Goal: Information Seeking & Learning: Find specific fact

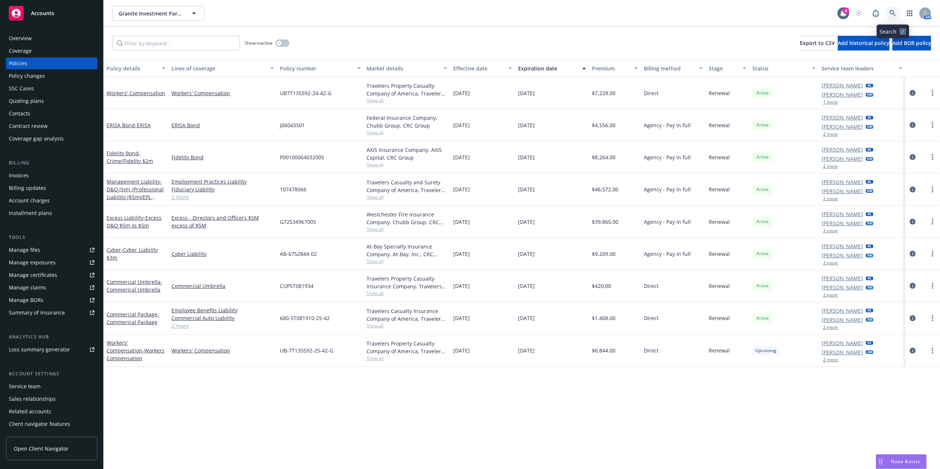
click at [895, 10] on icon at bounding box center [892, 13] width 7 height 7
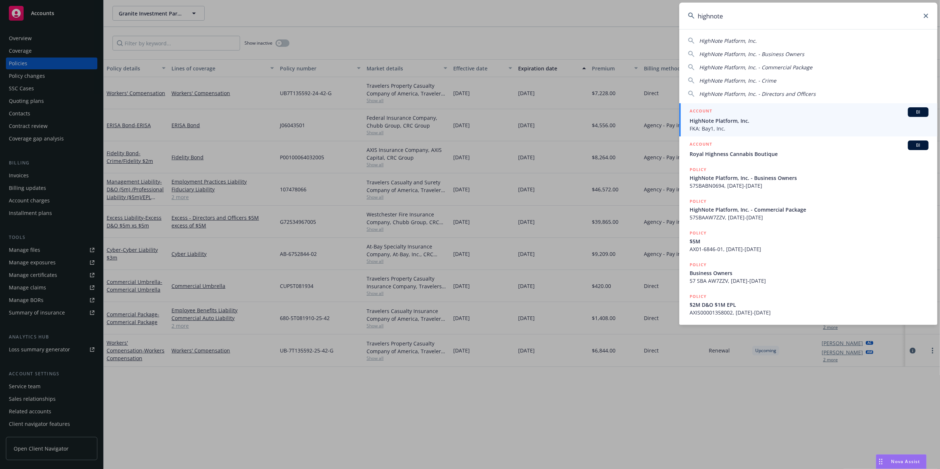
type input "highnote"
click at [752, 115] on div "ACCOUNT BI" at bounding box center [809, 112] width 239 height 10
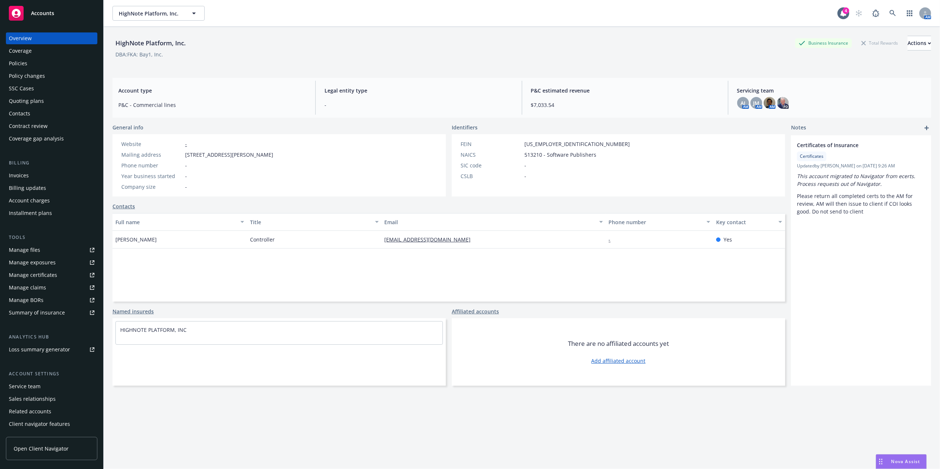
drag, startPoint x: 36, startPoint y: 379, endPoint x: 33, endPoint y: 383, distance: 4.2
click at [34, 382] on div "Account settings Service team Sales relationships Related accounts Client navig…" at bounding box center [51, 406] width 91 height 72
click at [33, 383] on div "Service team" at bounding box center [25, 387] width 32 height 12
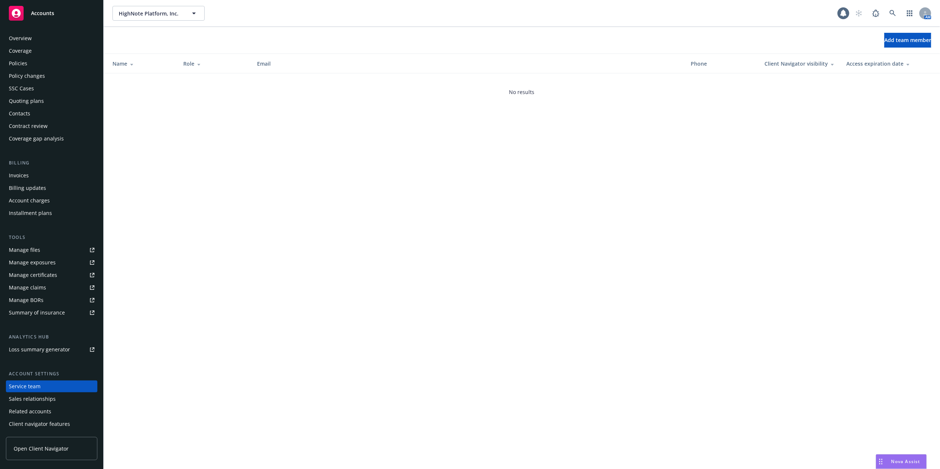
scroll to position [12, 0]
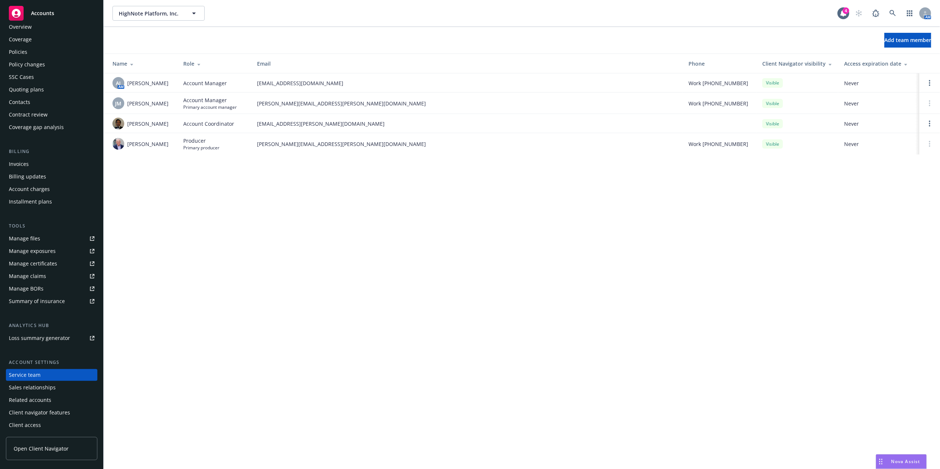
click at [20, 52] on div "Policies" at bounding box center [18, 52] width 18 height 12
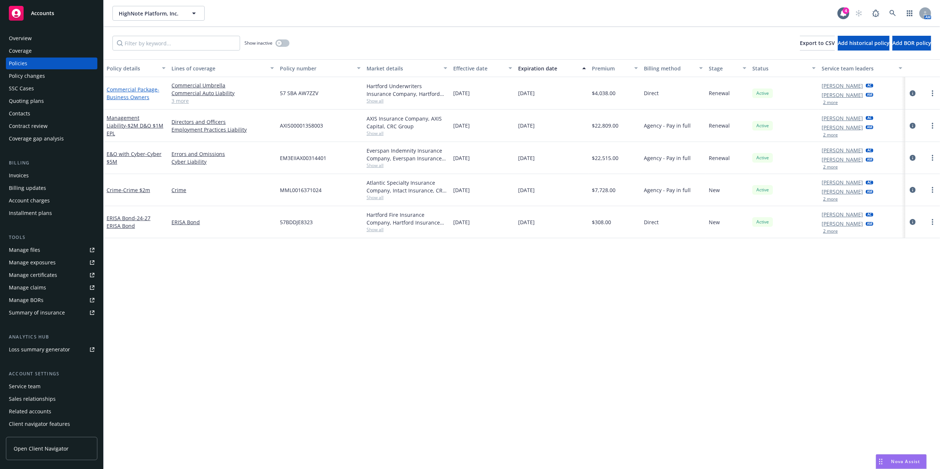
click at [133, 90] on link "Commercial Package - Business Owners" at bounding box center [133, 93] width 53 height 15
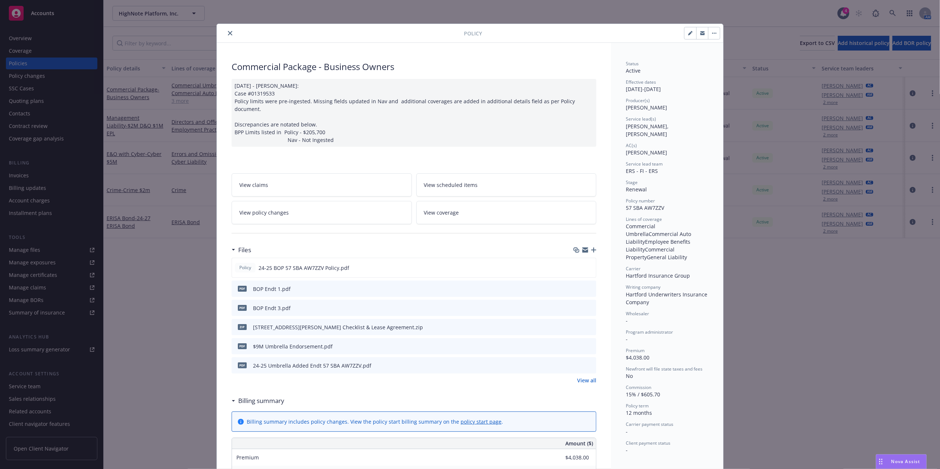
click at [228, 32] on icon "close" at bounding box center [230, 33] width 4 height 4
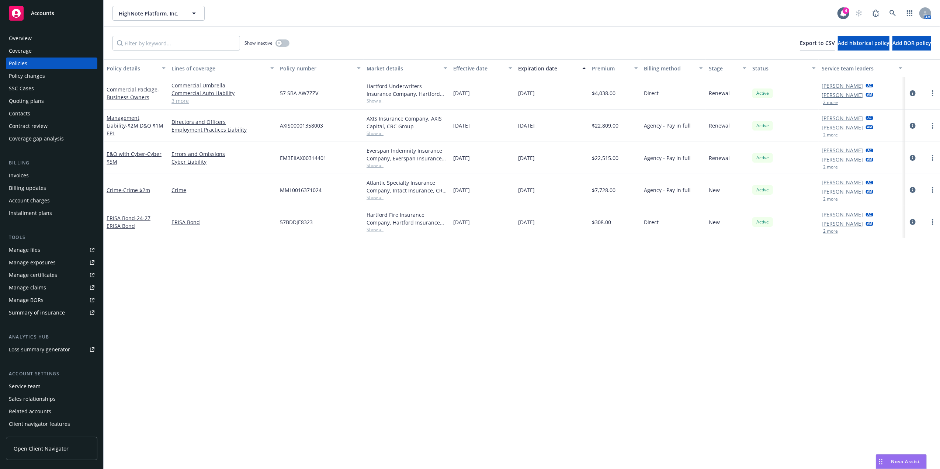
drag, startPoint x: 543, startPoint y: 215, endPoint x: 543, endPoint y: 247, distance: 31.3
click at [124, 121] on link "Management Liability - $2M D&O $1M EPL" at bounding box center [135, 125] width 57 height 22
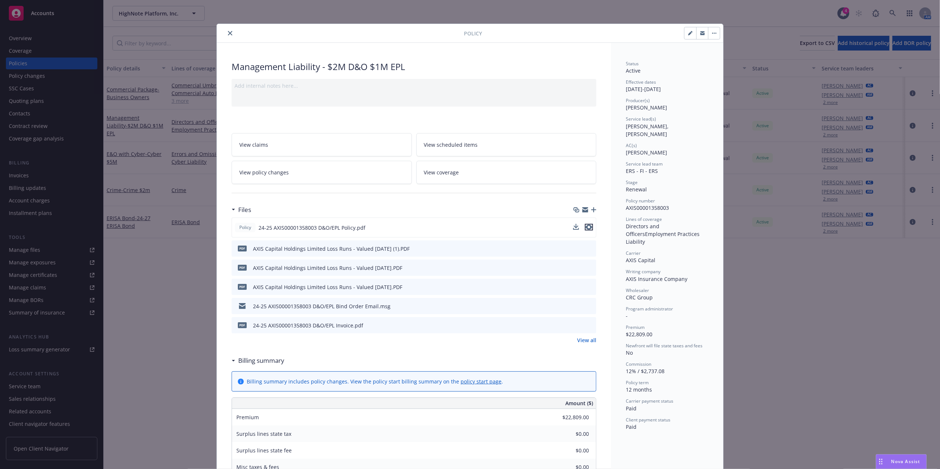
click at [586, 226] on icon "preview file" at bounding box center [589, 227] width 7 height 5
click at [226, 35] on button "close" at bounding box center [230, 33] width 9 height 9
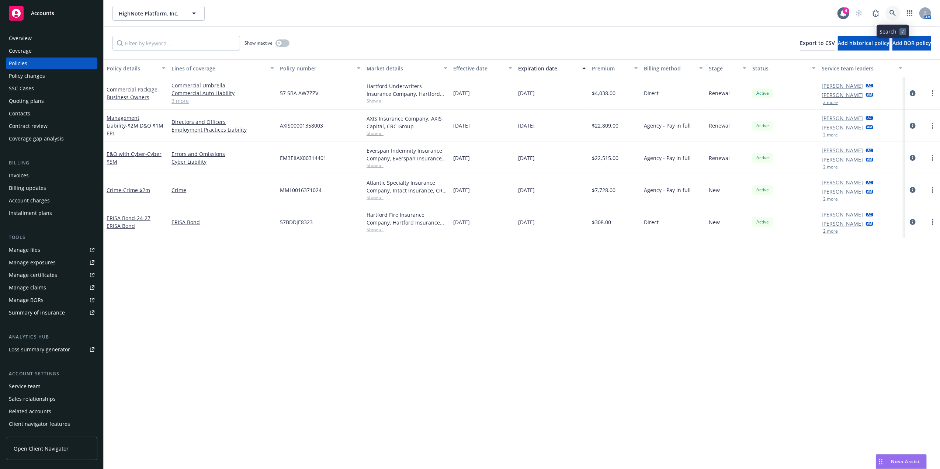
click at [898, 10] on link at bounding box center [892, 13] width 15 height 15
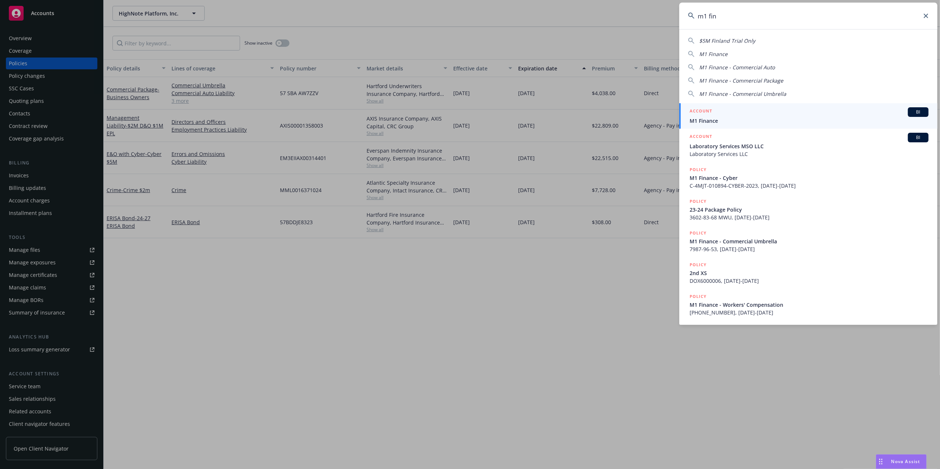
type input "m1 fin"
click at [818, 119] on span "M1 Finance" at bounding box center [809, 121] width 239 height 8
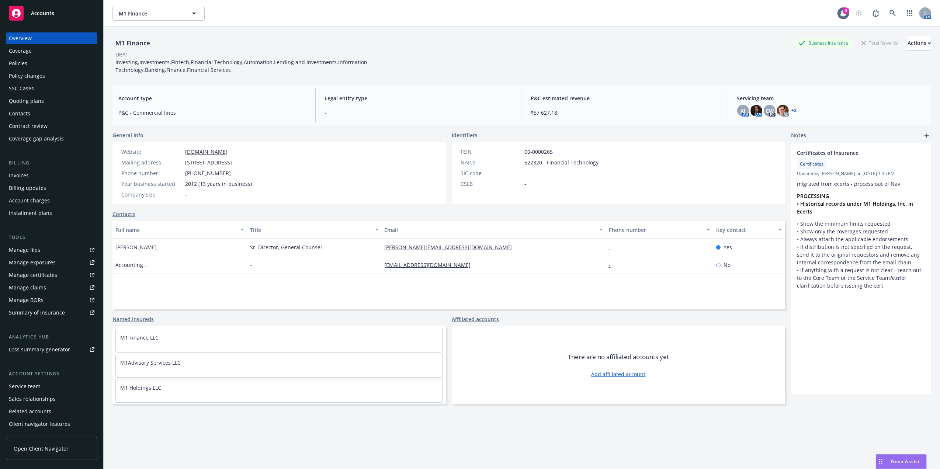
click at [30, 62] on div "Policies" at bounding box center [52, 64] width 86 height 12
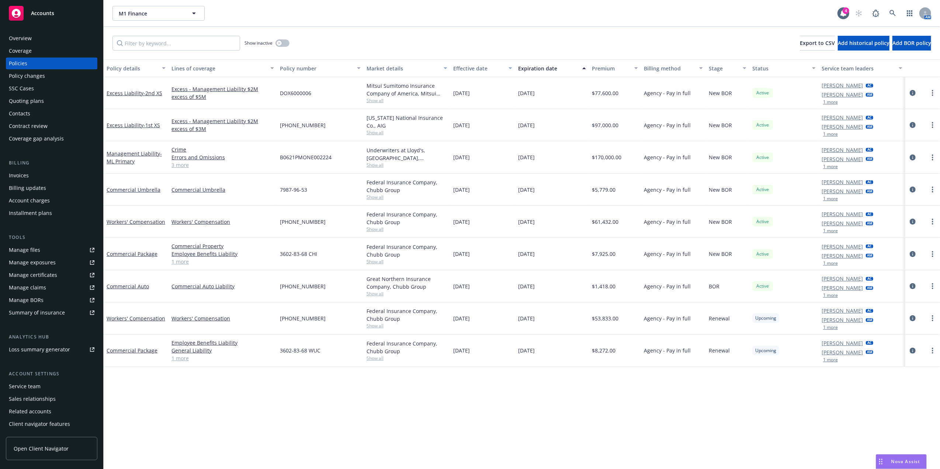
click at [603, 221] on span "$61,432.00" at bounding box center [605, 222] width 27 height 8
copy span "61,432.00"
click at [156, 223] on link "Workers' Compensation" at bounding box center [136, 221] width 59 height 7
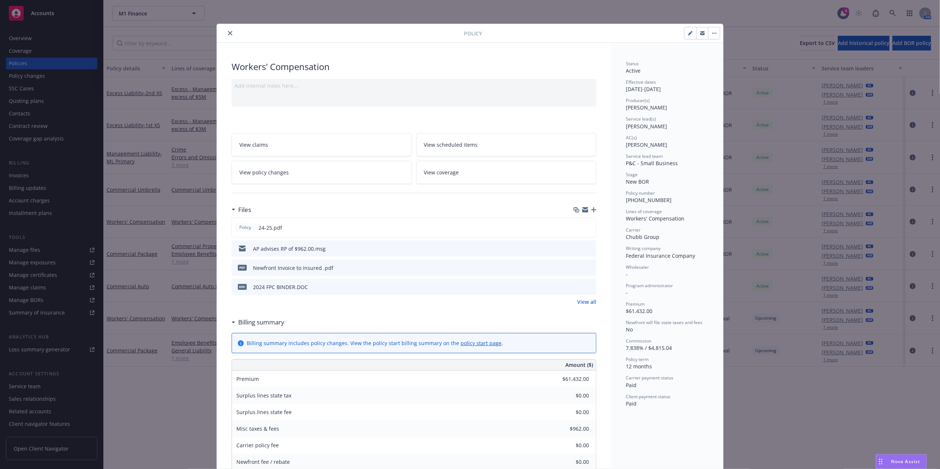
click at [708, 32] on button "button" at bounding box center [714, 33] width 12 height 12
click at [702, 33] on button "button" at bounding box center [702, 33] width 12 height 12
